Goal: Task Accomplishment & Management: Use online tool/utility

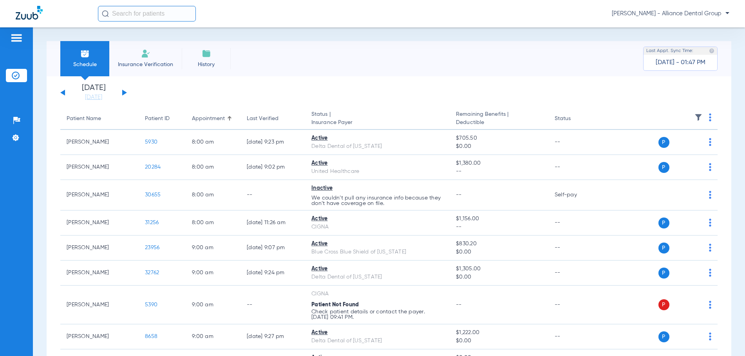
click at [125, 92] on div "[DATE] [DATE] [DATE] [DATE] [DATE] [DATE] [DATE] [DATE] [DATE] [DATE] [DATE] [D…" at bounding box center [93, 92] width 67 height 17
click at [123, 93] on button at bounding box center [124, 93] width 5 height 6
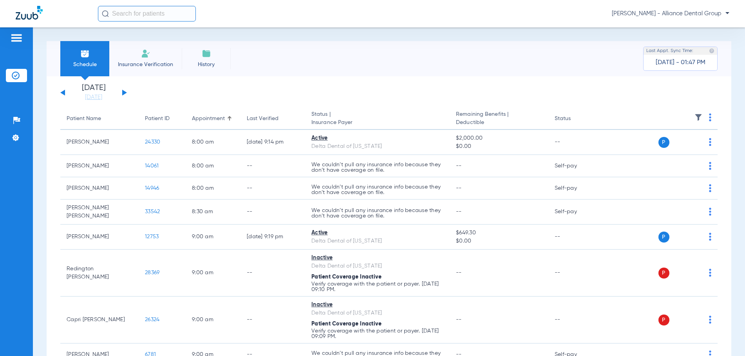
click at [126, 92] on div "[DATE] [DATE] [DATE] [DATE] [DATE] [DATE] [DATE] [DATE] [DATE] [DATE] [DATE] [D…" at bounding box center [93, 92] width 67 height 17
click at [123, 92] on button at bounding box center [124, 93] width 5 height 6
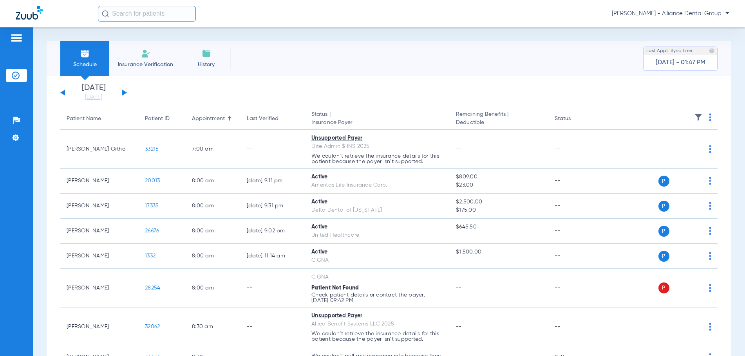
click at [409, 97] on app-single-date-navigator "[DATE] [DATE] [DATE] [DATE] [DATE] [DATE] [DATE] [DATE] [DATE] [DATE] [DATE] [D…" at bounding box center [388, 92] width 657 height 17
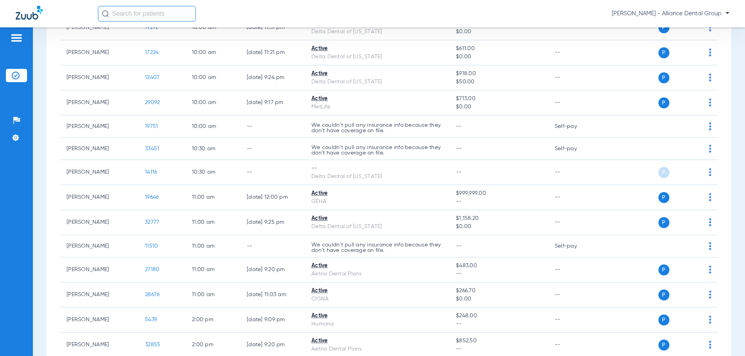
scroll to position [587, 0]
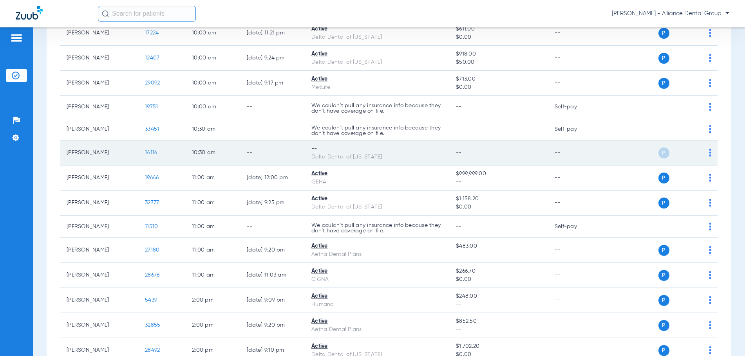
click at [701, 153] on div "P S" at bounding box center [656, 153] width 110 height 11
click at [709, 152] on img at bounding box center [710, 153] width 2 height 8
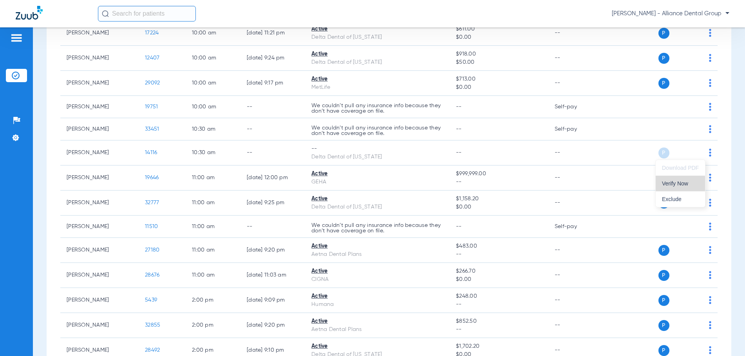
click at [664, 184] on span "Verify Now" at bounding box center [680, 183] width 37 height 5
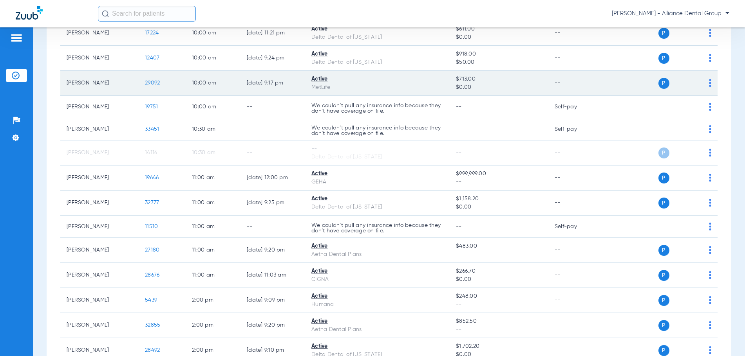
click at [610, 74] on td "P S" at bounding box center [659, 83] width 116 height 25
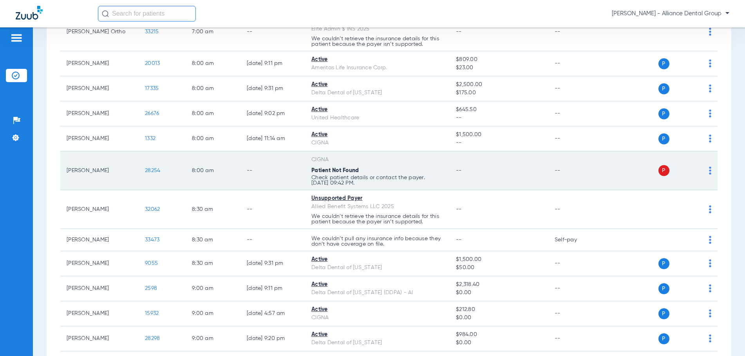
scroll to position [0, 0]
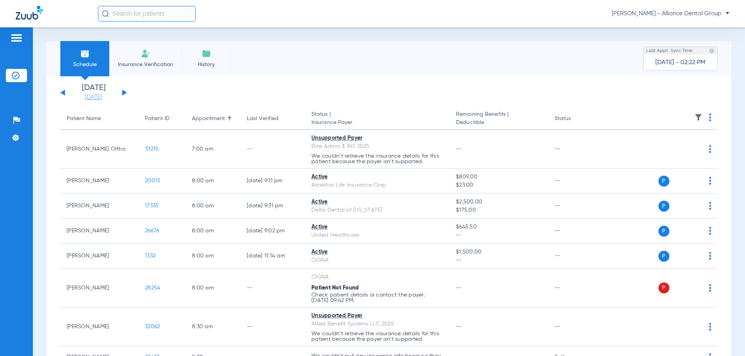
click at [92, 97] on link "[DATE]" at bounding box center [93, 98] width 47 height 8
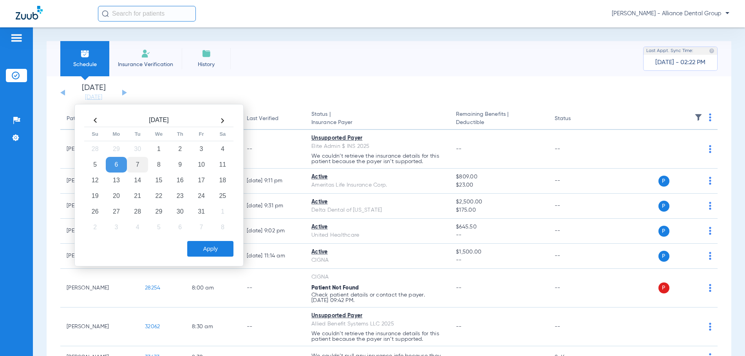
click at [138, 164] on td "7" at bounding box center [137, 165] width 21 height 16
click at [207, 256] on button "Apply" at bounding box center [210, 249] width 46 height 16
